Goal: Complete application form

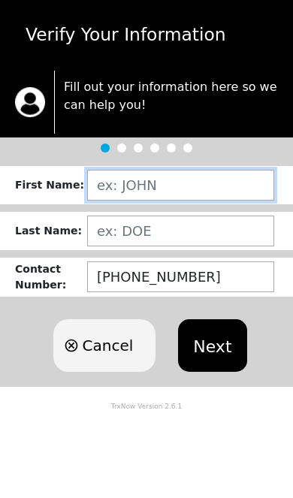
click at [231, 190] on input "text" at bounding box center [180, 185] width 187 height 31
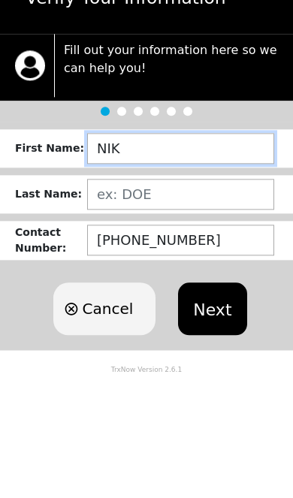
type input "[PERSON_NAME]"
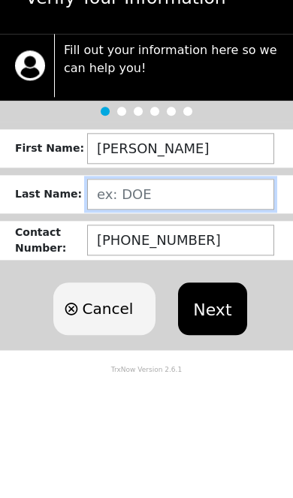
click at [233, 216] on input "text" at bounding box center [180, 231] width 187 height 31
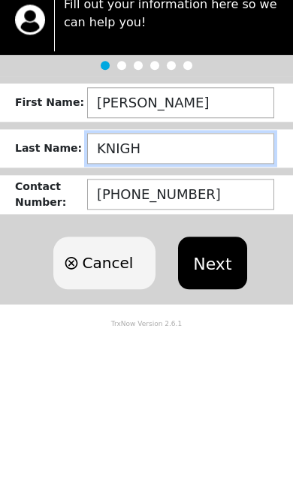
type input "KNIGHT"
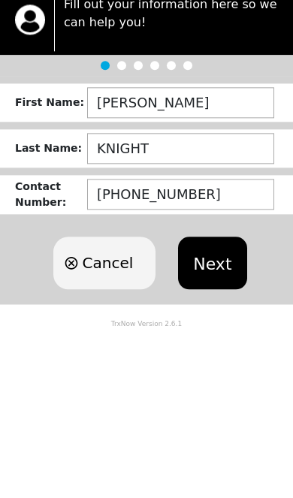
click at [228, 319] on button "Next" at bounding box center [212, 345] width 68 height 53
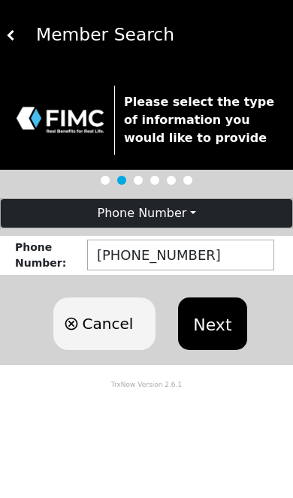
click at [219, 311] on button "Next" at bounding box center [212, 323] width 68 height 53
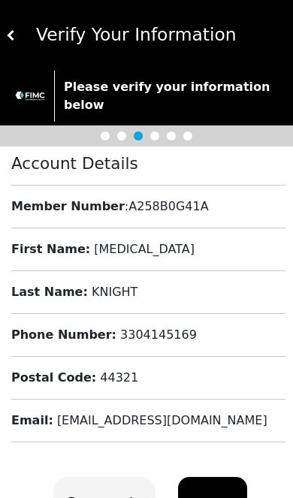
scroll to position [53, 0]
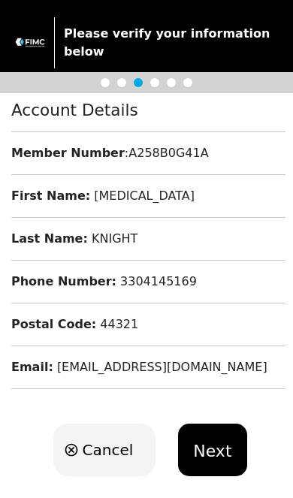
click at [215, 433] on button "Next" at bounding box center [212, 449] width 68 height 53
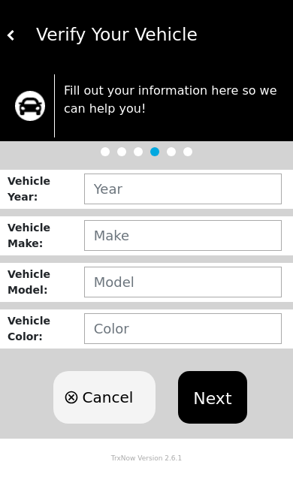
scroll to position [0, 0]
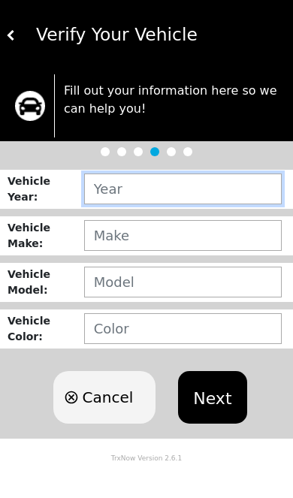
click at [240, 191] on input "text" at bounding box center [182, 188] width 197 height 31
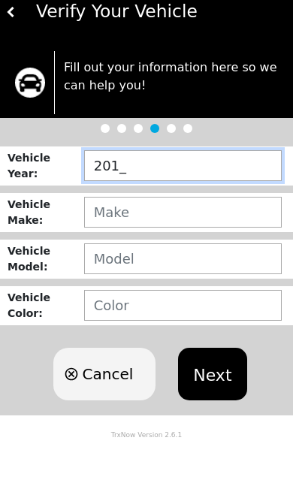
type input "2013"
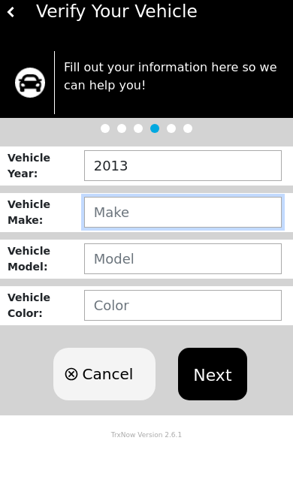
click at [223, 220] on input "text" at bounding box center [182, 235] width 197 height 31
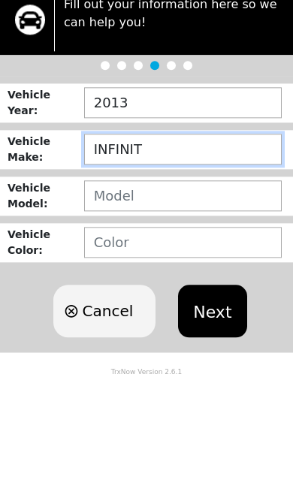
type input "INFINITI"
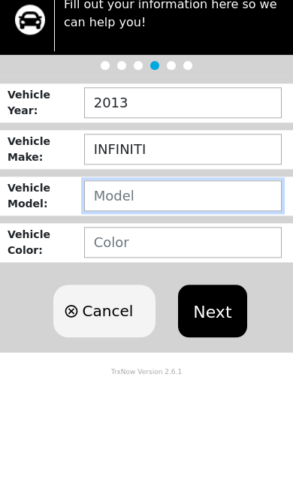
click at [255, 267] on input "text" at bounding box center [182, 282] width 197 height 31
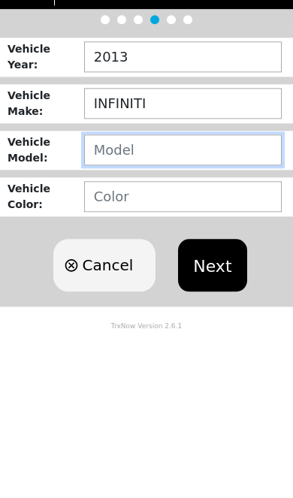
type input "K"
type input "JX35"
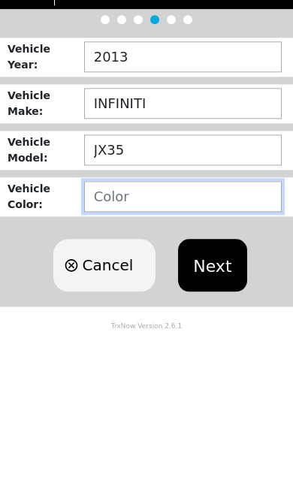
click at [252, 313] on input "text" at bounding box center [182, 328] width 197 height 31
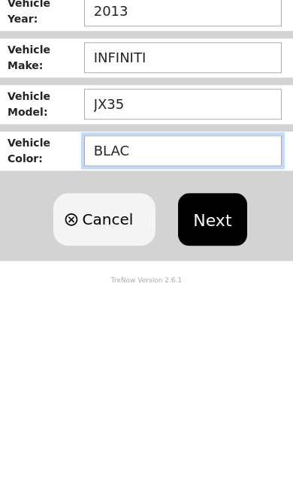
type input "BLACK"
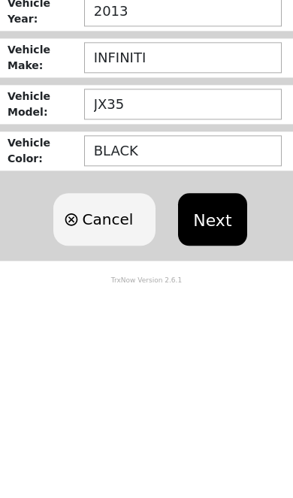
click at [235, 371] on button "Next" at bounding box center [212, 397] width 68 height 53
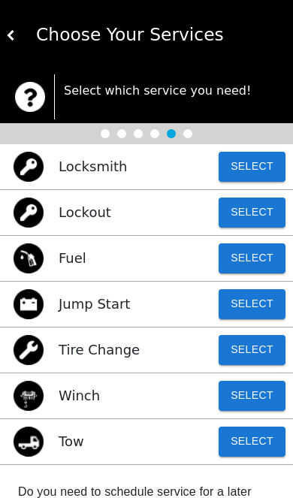
click at [253, 439] on button "Select" at bounding box center [252, 441] width 67 height 30
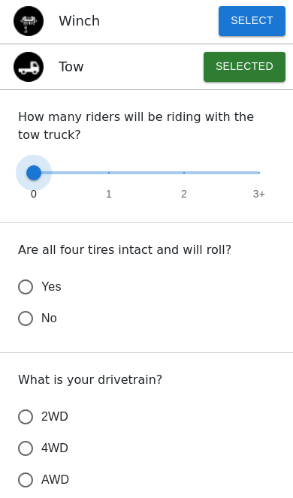
scroll to position [375, 0]
type input "1"
